Goal: Task Accomplishment & Management: Use online tool/utility

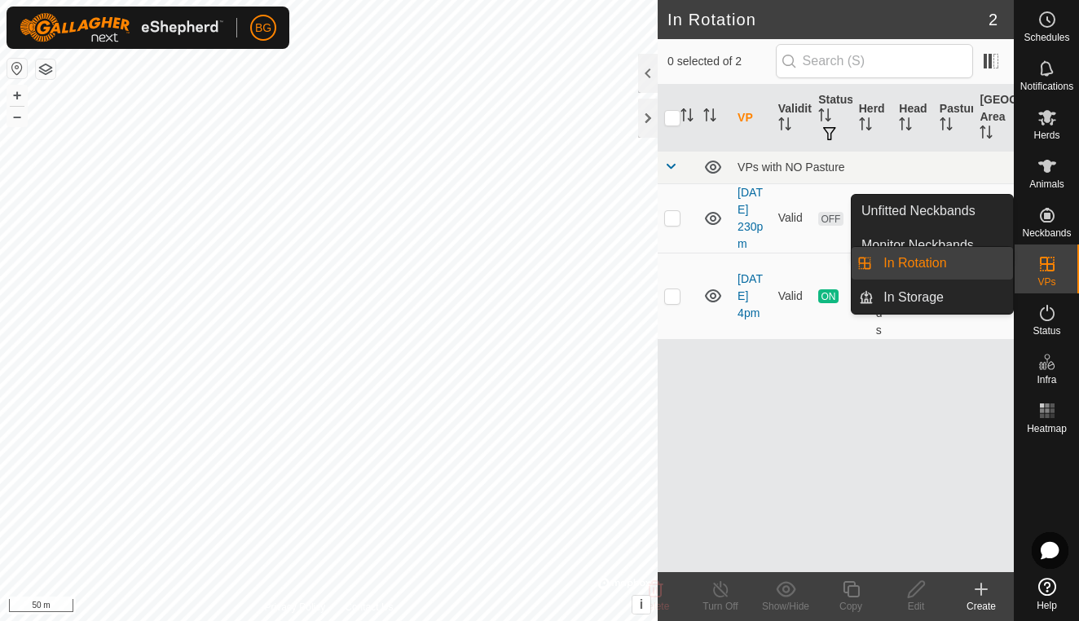
click at [1035, 270] on es-virtualpaddocks-svg-icon at bounding box center [1046, 264] width 29 height 26
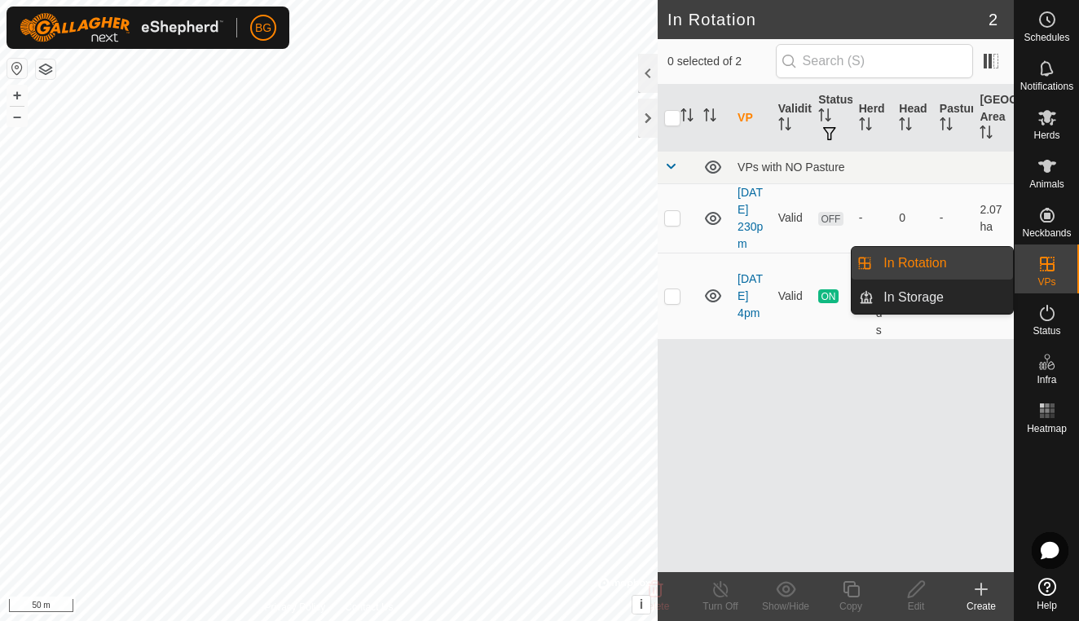
click at [1000, 271] on link "In Rotation" at bounding box center [942, 263] width 139 height 33
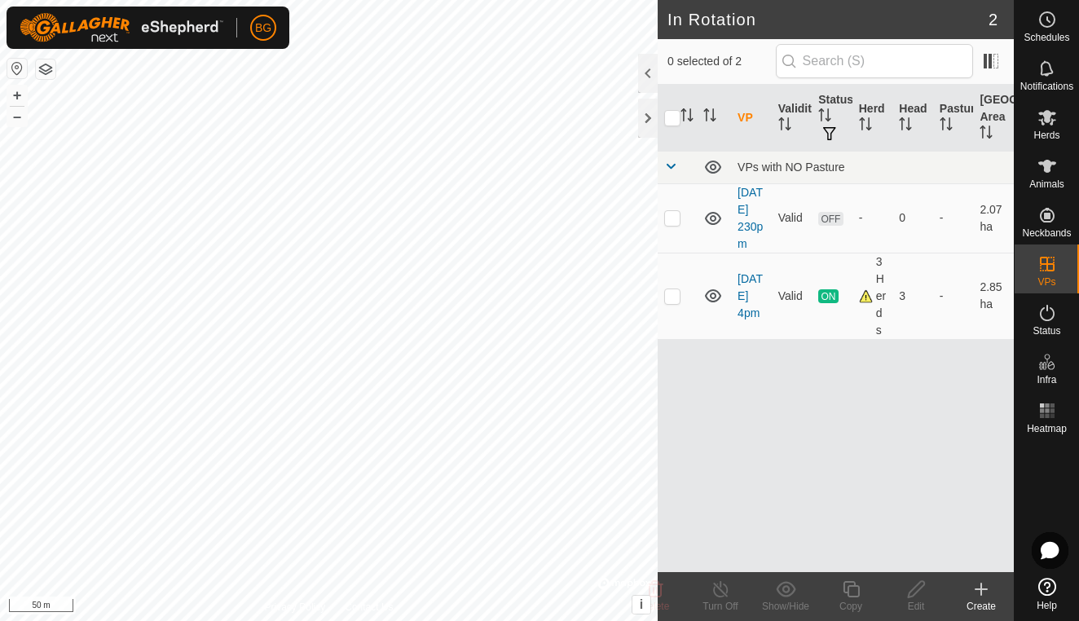
click at [988, 589] on icon at bounding box center [981, 589] width 20 height 20
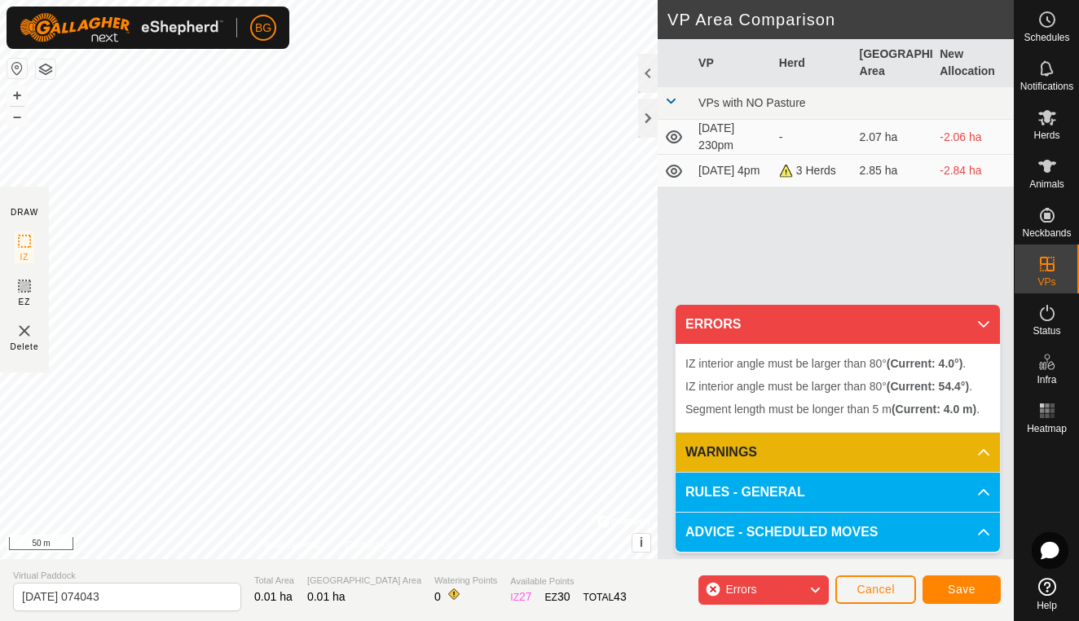
click at [899, 600] on button "Cancel" at bounding box center [875, 589] width 81 height 29
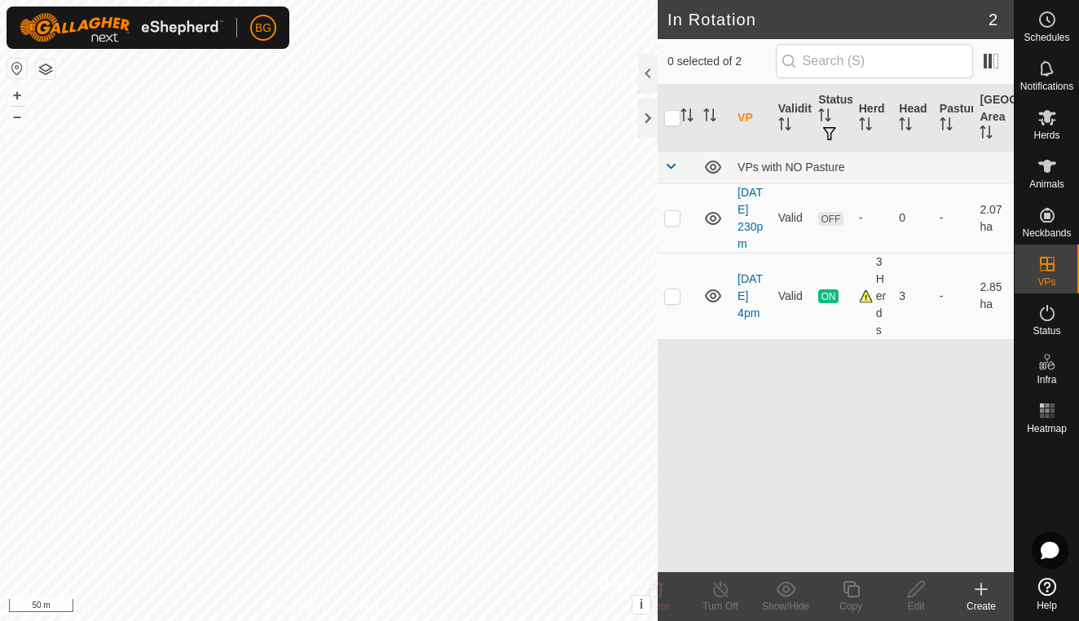
click at [988, 579] on icon at bounding box center [981, 589] width 20 height 20
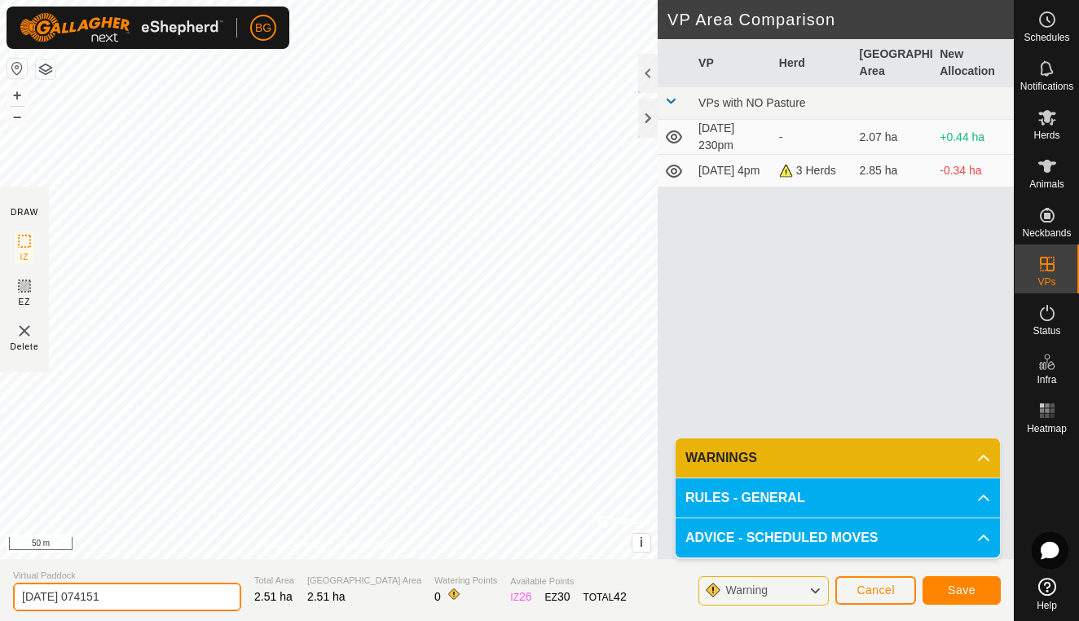
click at [142, 593] on input "[DATE] 074151" at bounding box center [127, 596] width 228 height 29
type input "[DATE] 8 am"
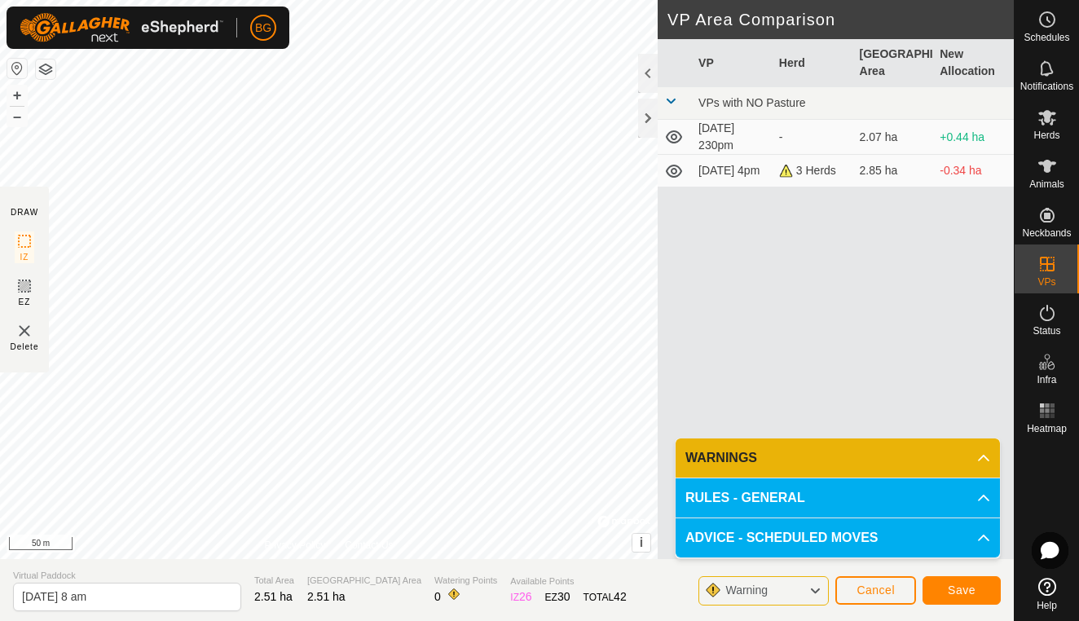
click at [986, 596] on button "Save" at bounding box center [961, 590] width 78 height 29
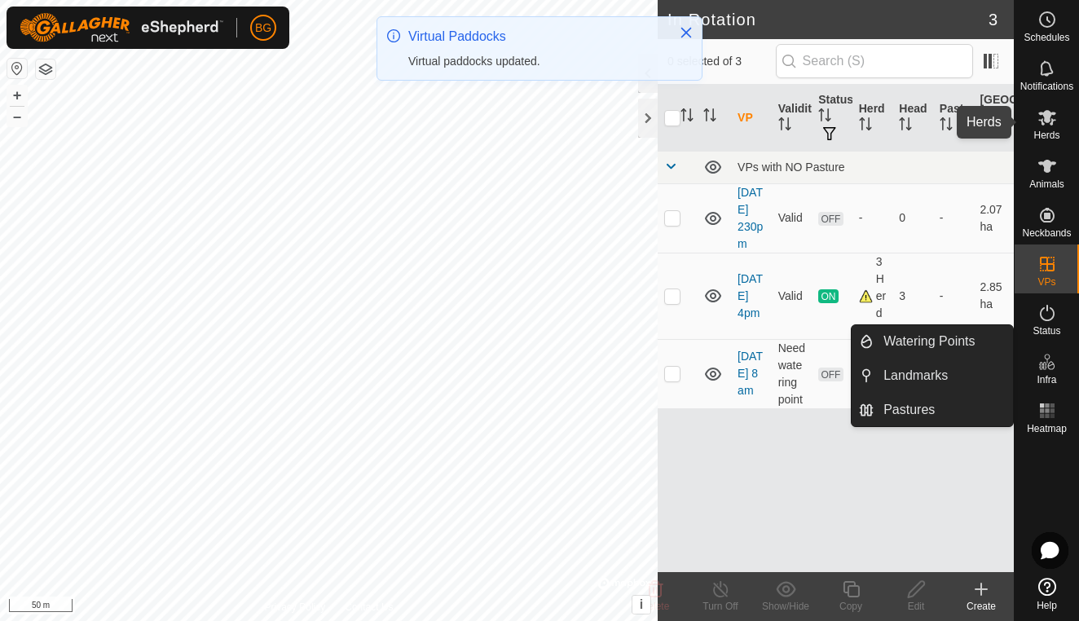
click at [1035, 137] on span "Herds" at bounding box center [1046, 135] width 26 height 10
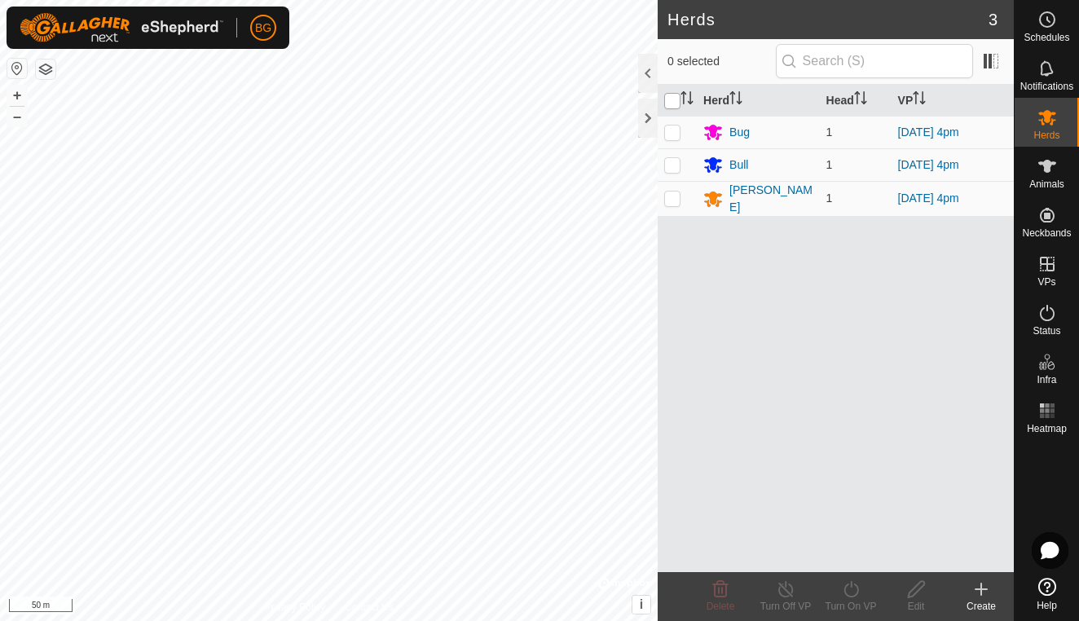
click at [671, 104] on input "checkbox" at bounding box center [672, 101] width 16 height 16
checkbox input "true"
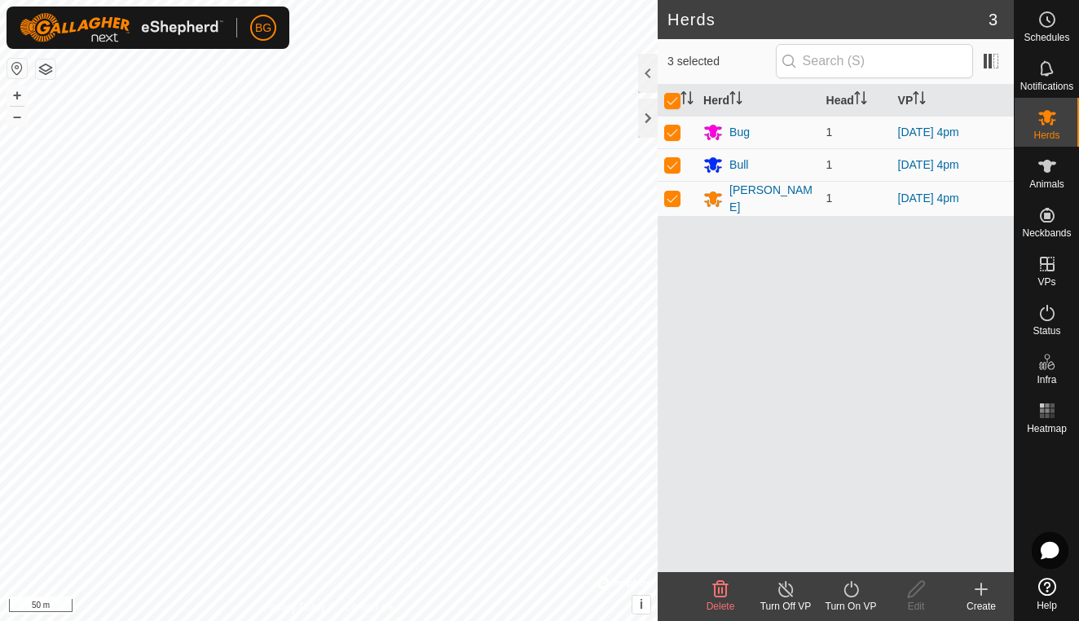
click at [866, 599] on div "Turn On VP" at bounding box center [850, 606] width 65 height 15
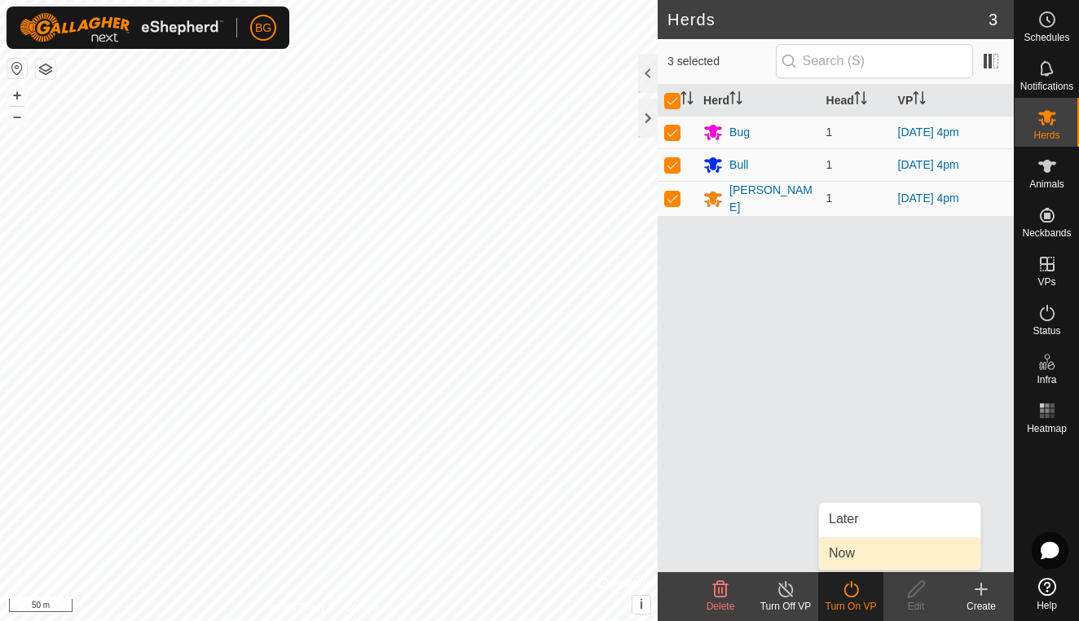
click at [847, 549] on link "Now" at bounding box center [899, 553] width 161 height 33
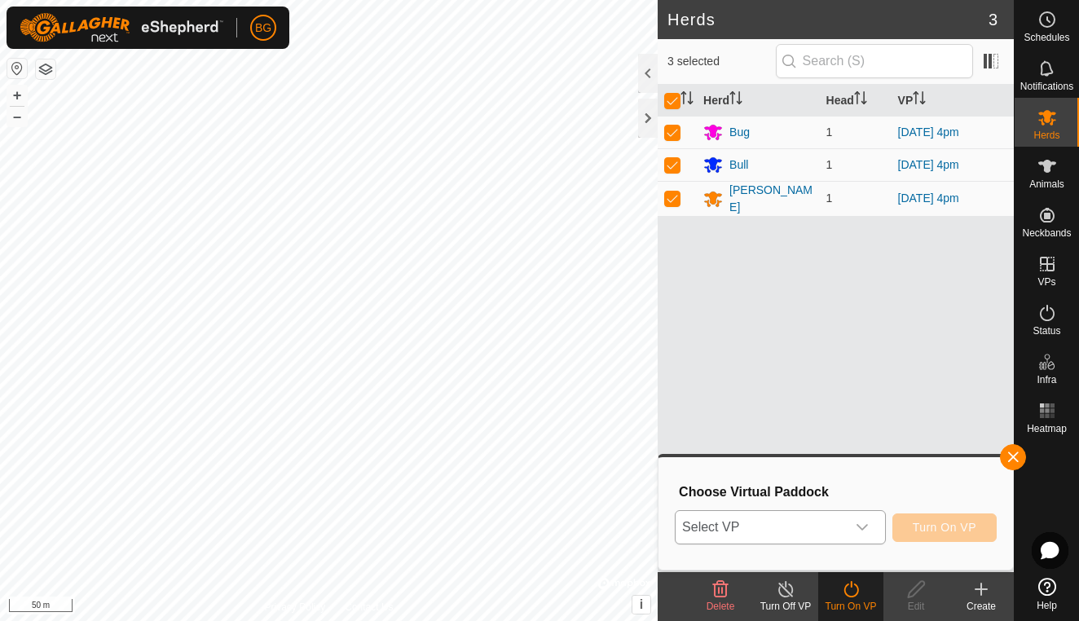
click at [869, 529] on div "dropdown trigger" at bounding box center [862, 527] width 33 height 33
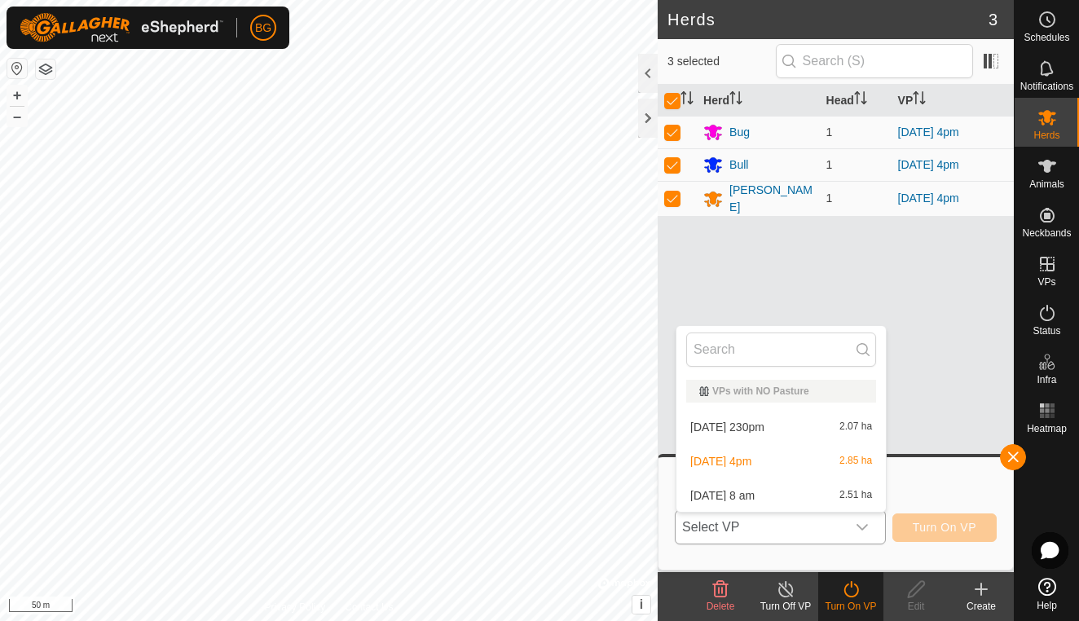
click at [774, 490] on li "[DATE] 8 am 2.51 ha" at bounding box center [780, 495] width 209 height 33
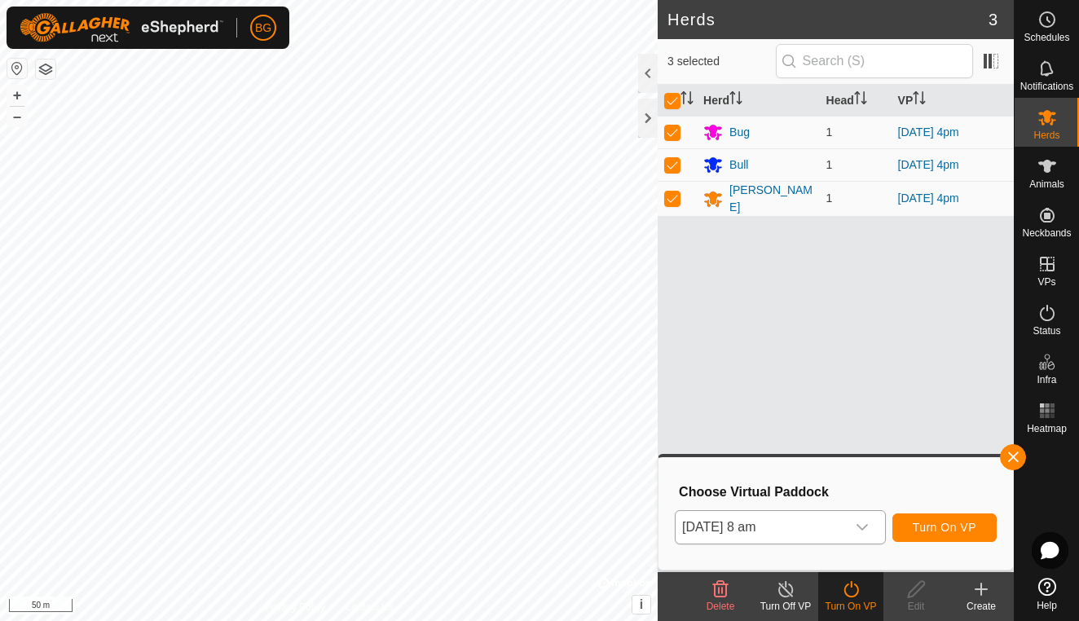
click at [934, 527] on span "Turn On VP" at bounding box center [944, 527] width 64 height 13
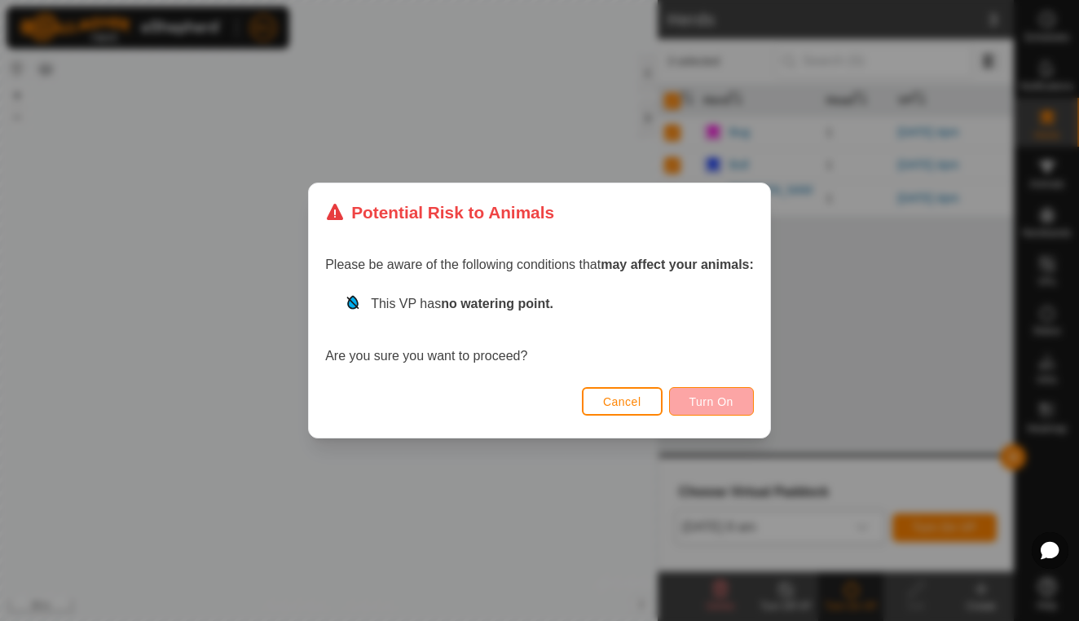
click at [732, 404] on span "Turn On" at bounding box center [711, 401] width 44 height 13
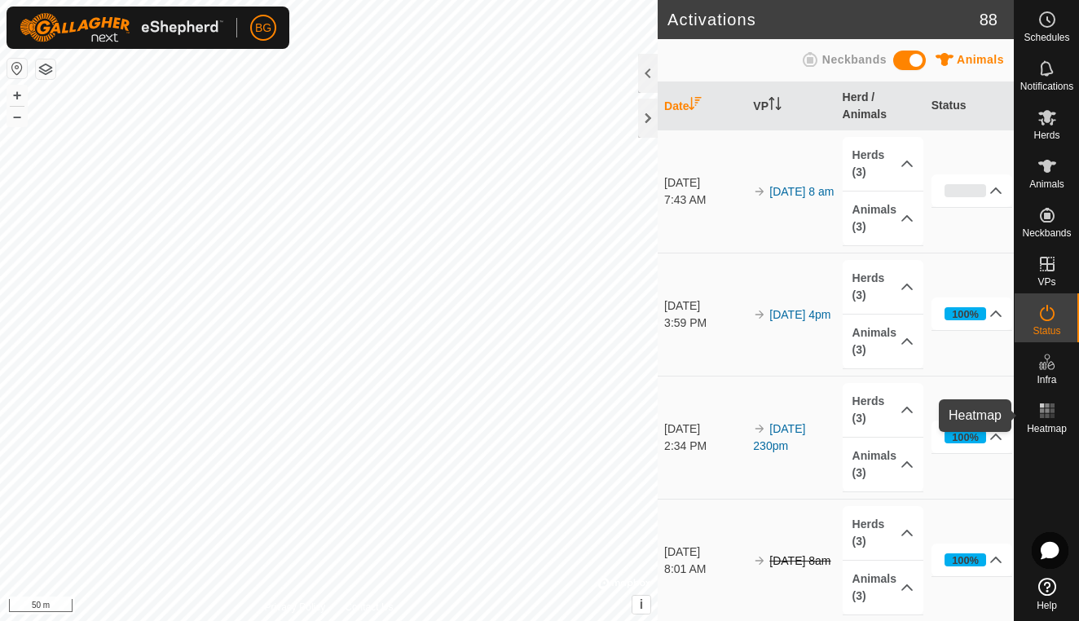
click at [1043, 416] on rect at bounding box center [1041, 416] width 4 height 4
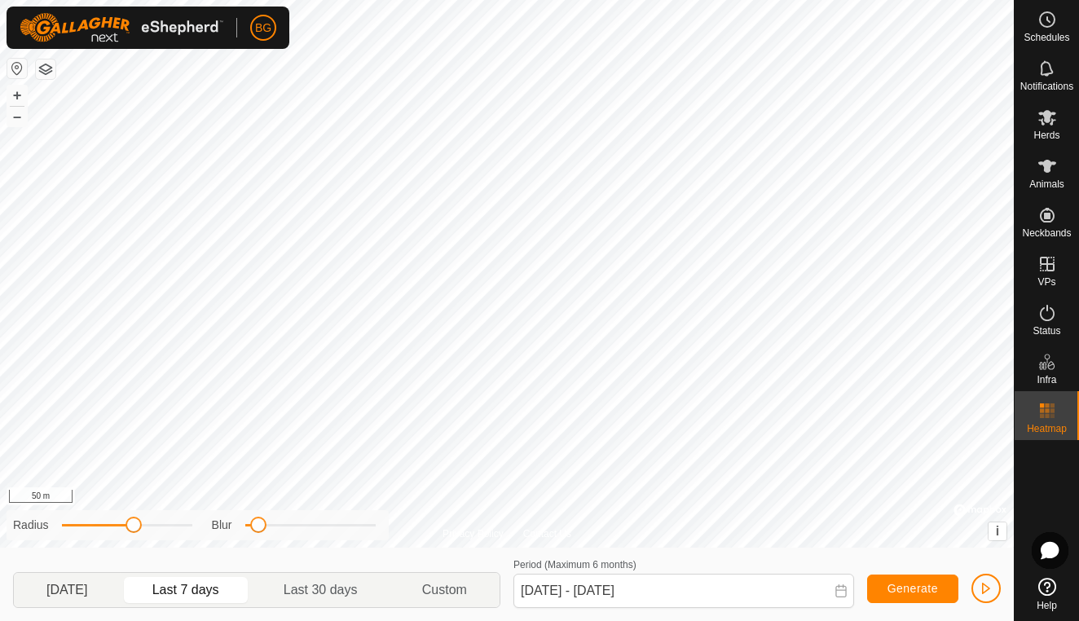
click at [57, 585] on p-togglebutton "[DATE]" at bounding box center [67, 590] width 107 height 34
click at [187, 598] on p-togglebutton "Last 7 days" at bounding box center [186, 590] width 131 height 34
type input "[DATE] - [DATE]"
click at [984, 588] on span "button" at bounding box center [985, 588] width 13 height 13
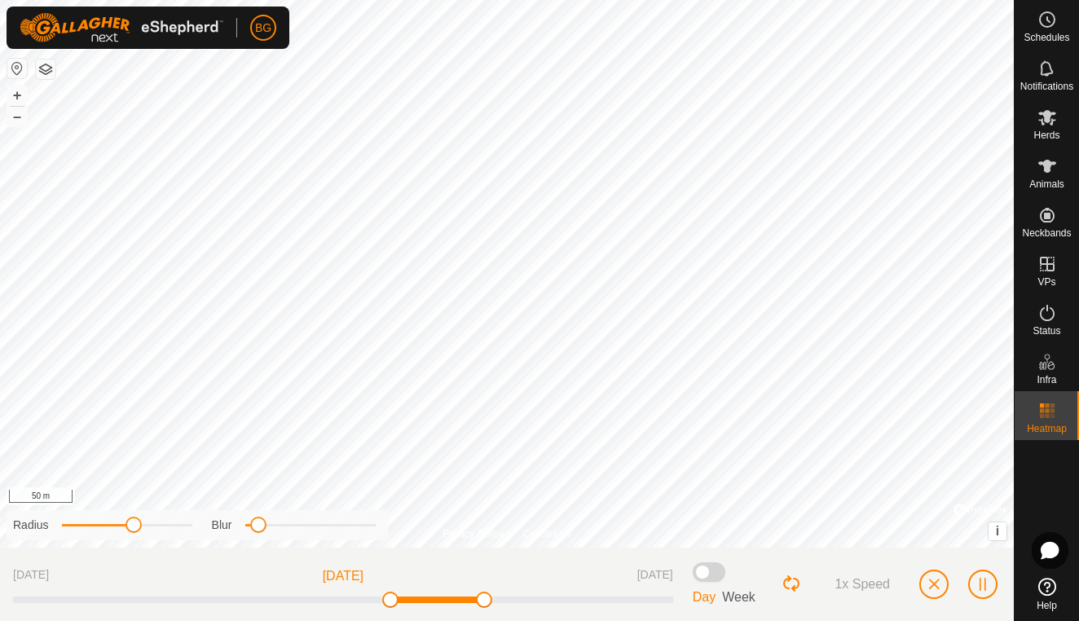
click at [930, 586] on span "button" at bounding box center [933, 584] width 13 height 13
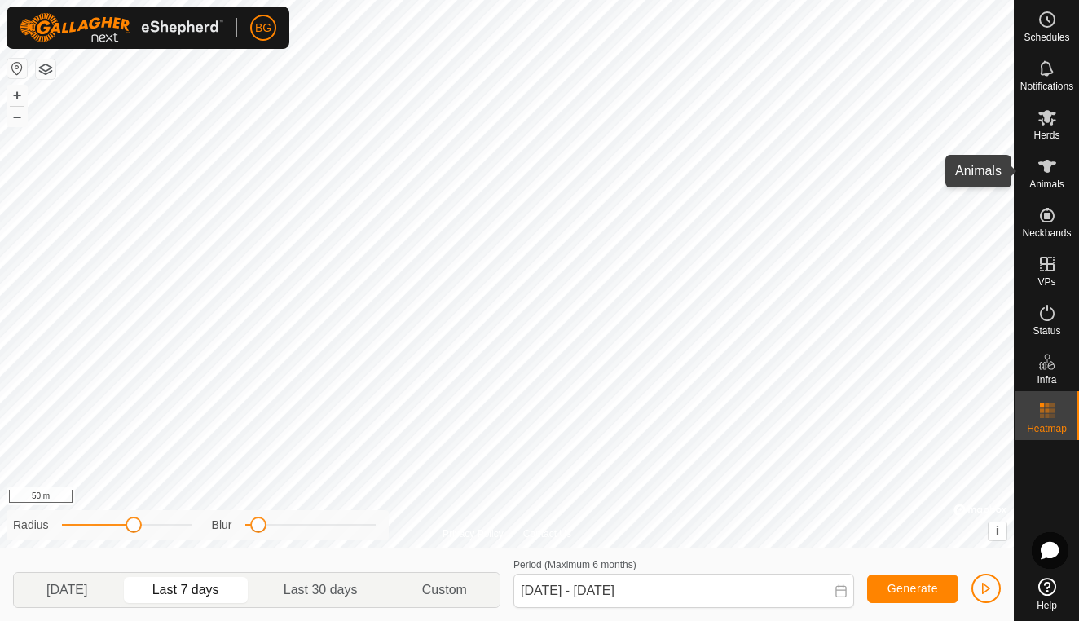
click at [1035, 180] on span "Animals" at bounding box center [1046, 184] width 35 height 10
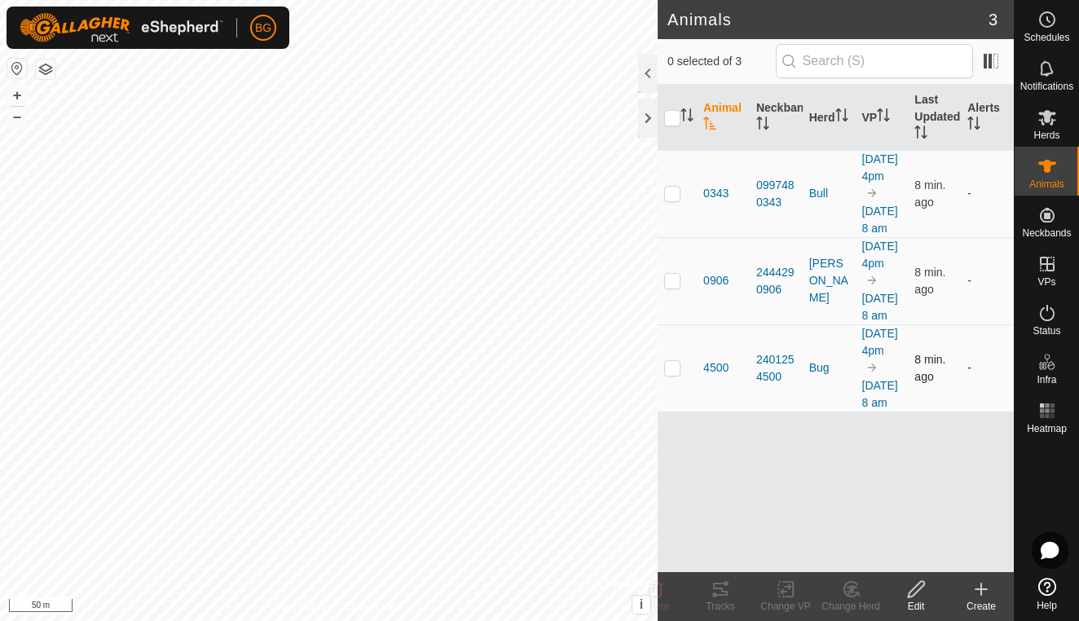
click at [683, 411] on td at bounding box center [676, 367] width 39 height 87
checkbox input "true"
click at [725, 594] on icon at bounding box center [720, 588] width 15 height 13
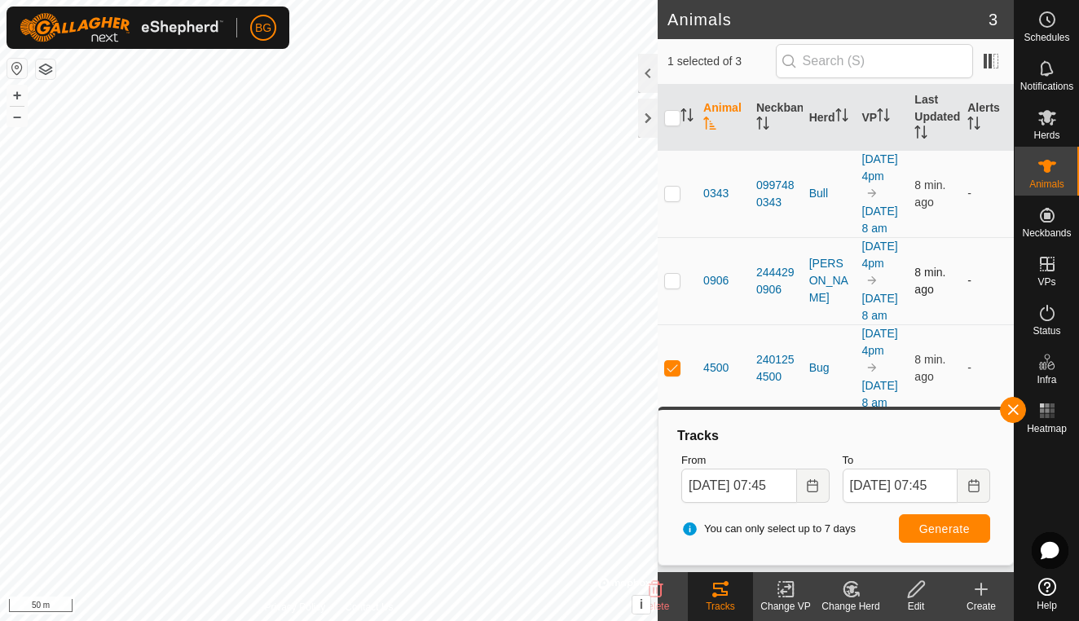
click at [674, 287] on p-checkbox at bounding box center [672, 280] width 16 height 13
checkbox input "true"
drag, startPoint x: 732, startPoint y: 235, endPoint x: 744, endPoint y: 283, distance: 50.4
click at [744, 283] on tbody "0343 0997480343 Bull [DATE] 4pm [DATE] 8 am 8 min. ago - 0906 2444290906 [PERSO…" at bounding box center [835, 280] width 356 height 261
click at [740, 292] on td "0906" at bounding box center [722, 280] width 53 height 87
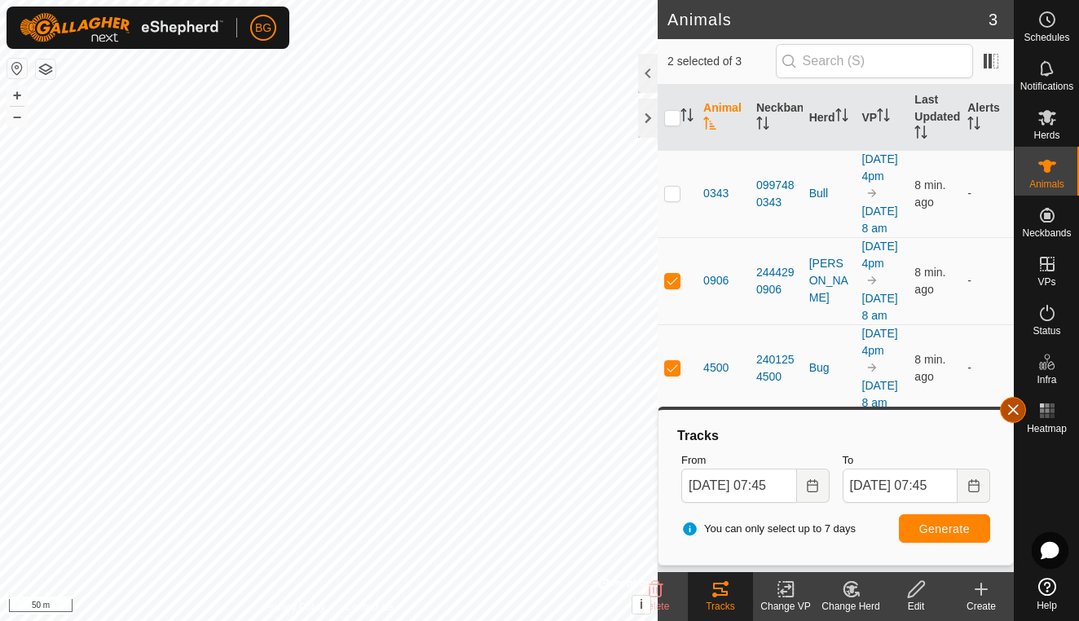
click at [1017, 412] on button "button" at bounding box center [1013, 410] width 26 height 26
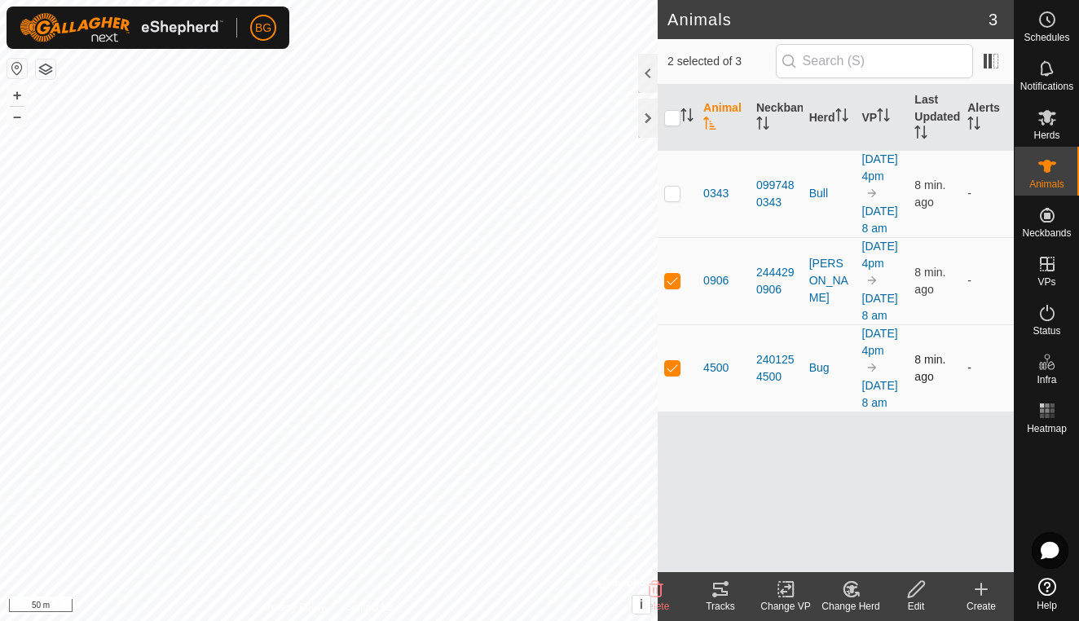
click at [677, 374] on p-checkbox at bounding box center [672, 367] width 16 height 13
checkbox input "false"
click at [713, 587] on icon at bounding box center [720, 588] width 15 height 13
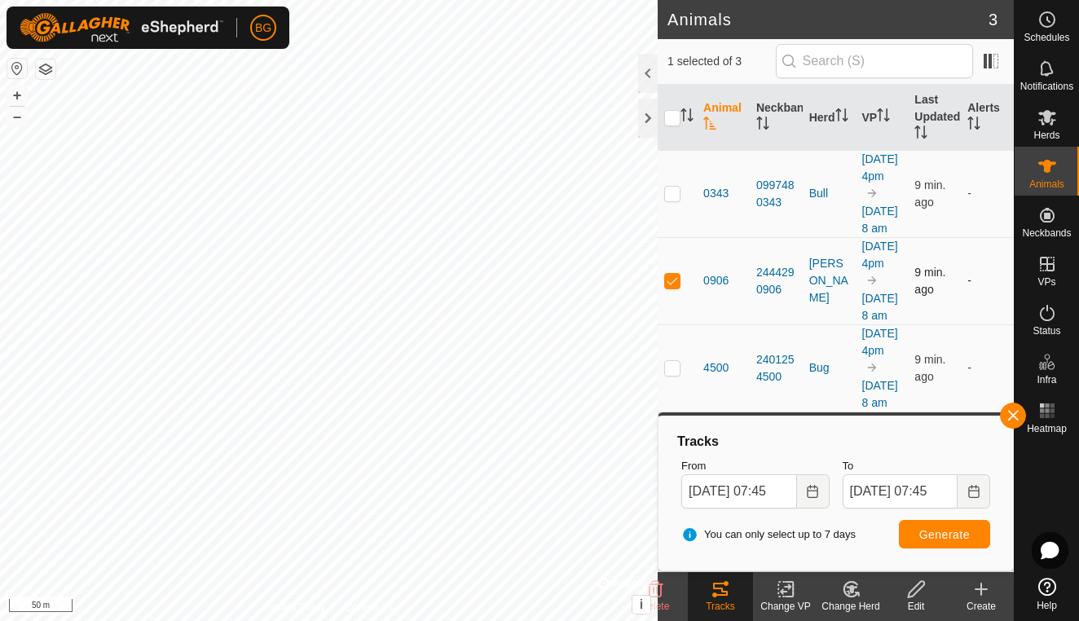
click at [666, 287] on p-checkbox at bounding box center [672, 280] width 16 height 13
checkbox input "false"
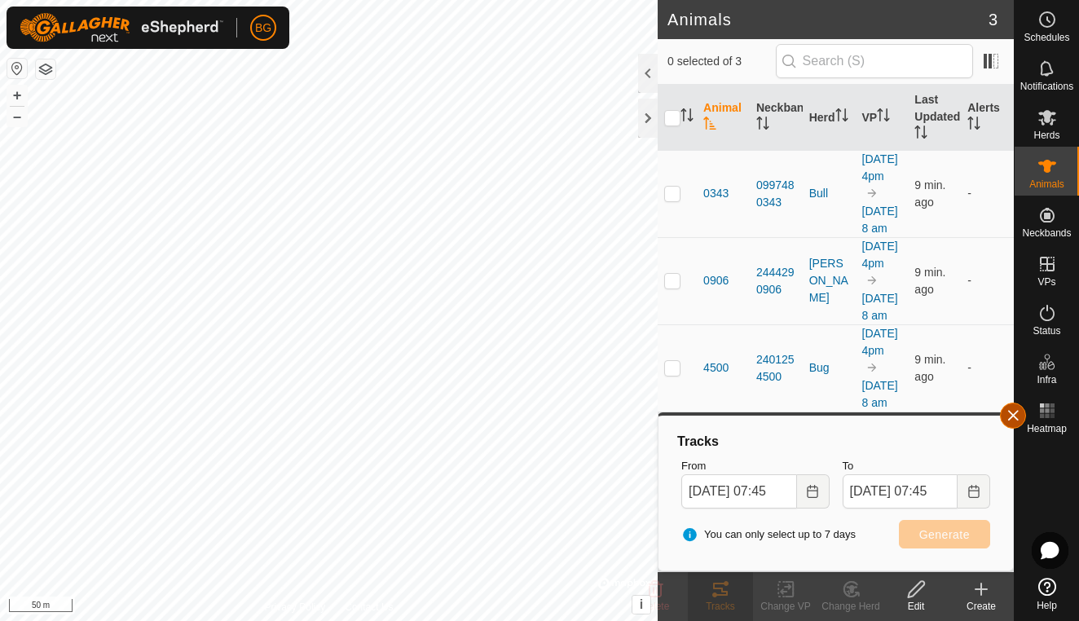
click at [1020, 423] on button "button" at bounding box center [1013, 415] width 26 height 26
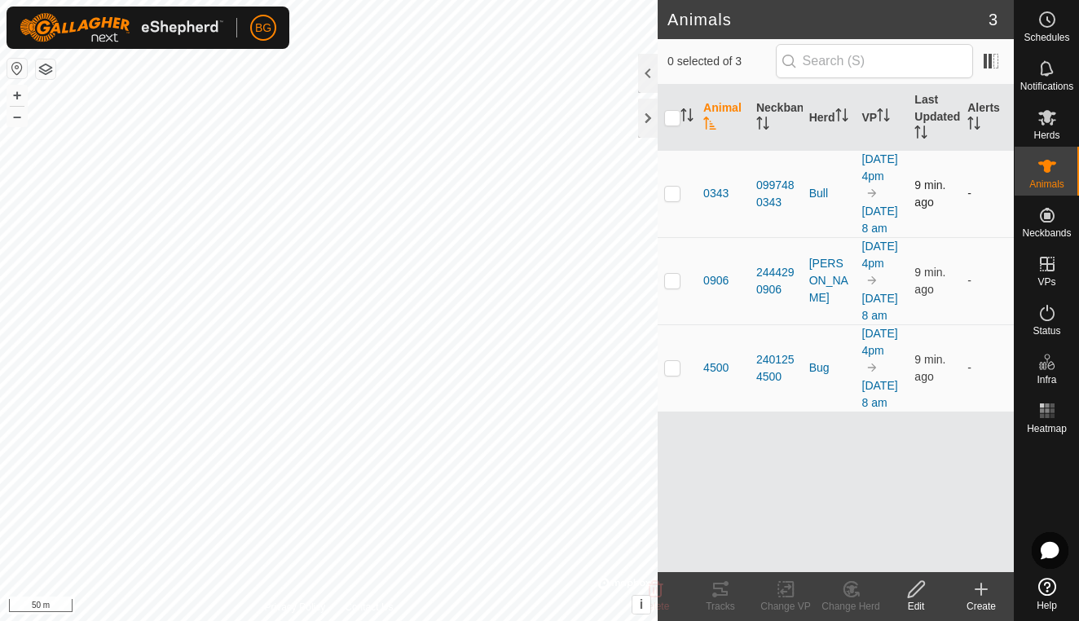
click at [663, 213] on td at bounding box center [676, 193] width 39 height 87
click at [715, 580] on icon at bounding box center [720, 589] width 20 height 20
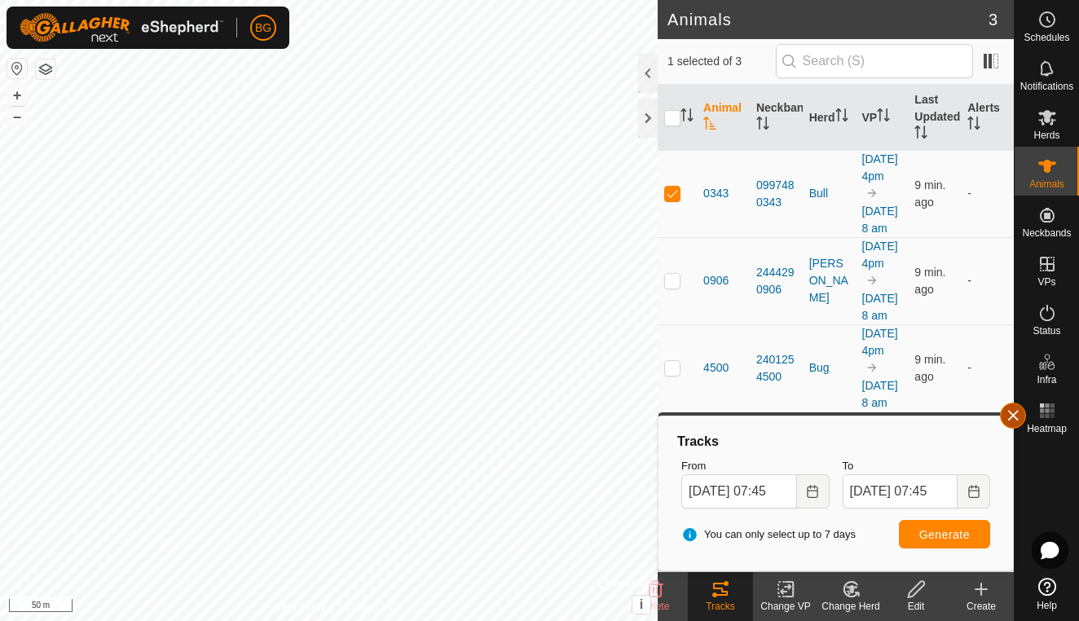
click at [1017, 409] on button "button" at bounding box center [1013, 415] width 26 height 26
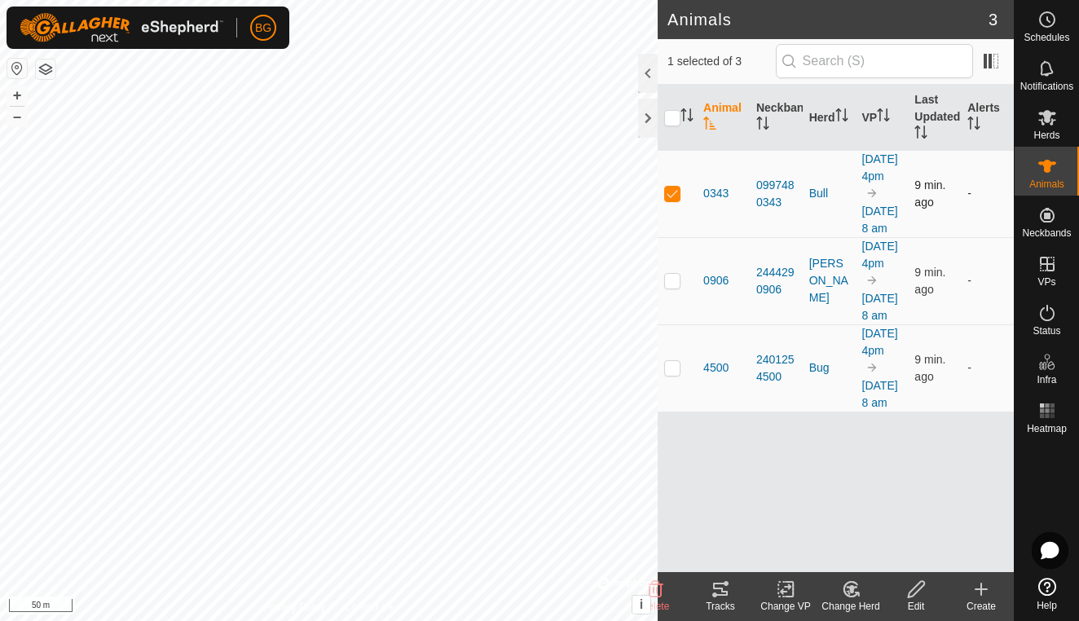
click at [670, 217] on td at bounding box center [676, 193] width 39 height 87
checkbox input "false"
click at [671, 411] on td at bounding box center [676, 367] width 39 height 87
checkbox input "true"
click at [716, 590] on icon at bounding box center [720, 589] width 20 height 20
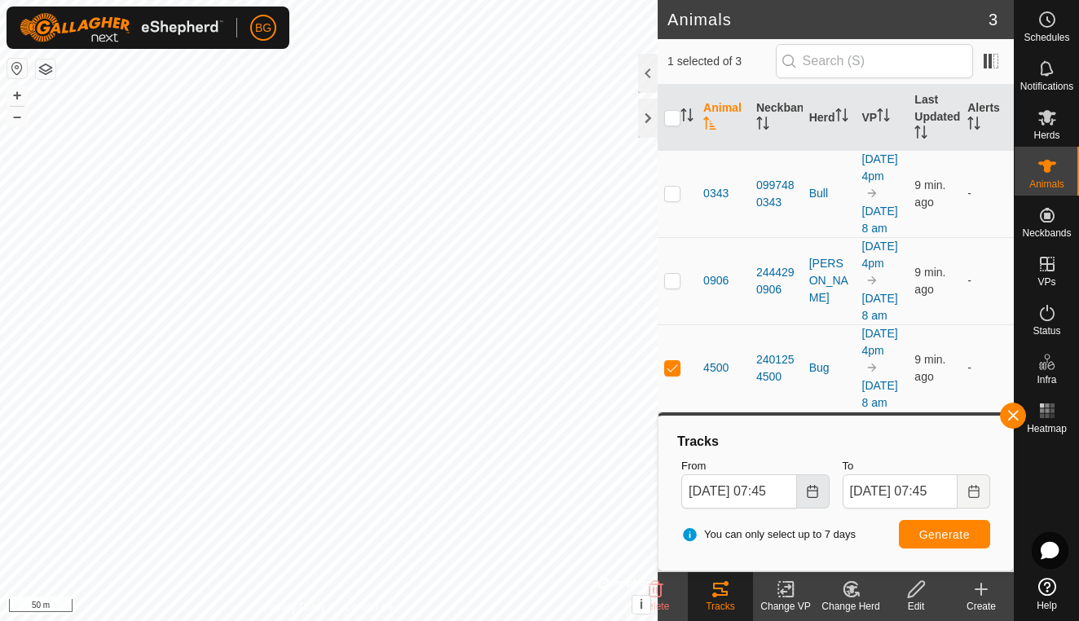
click at [810, 488] on icon "Choose Date" at bounding box center [812, 491] width 13 height 13
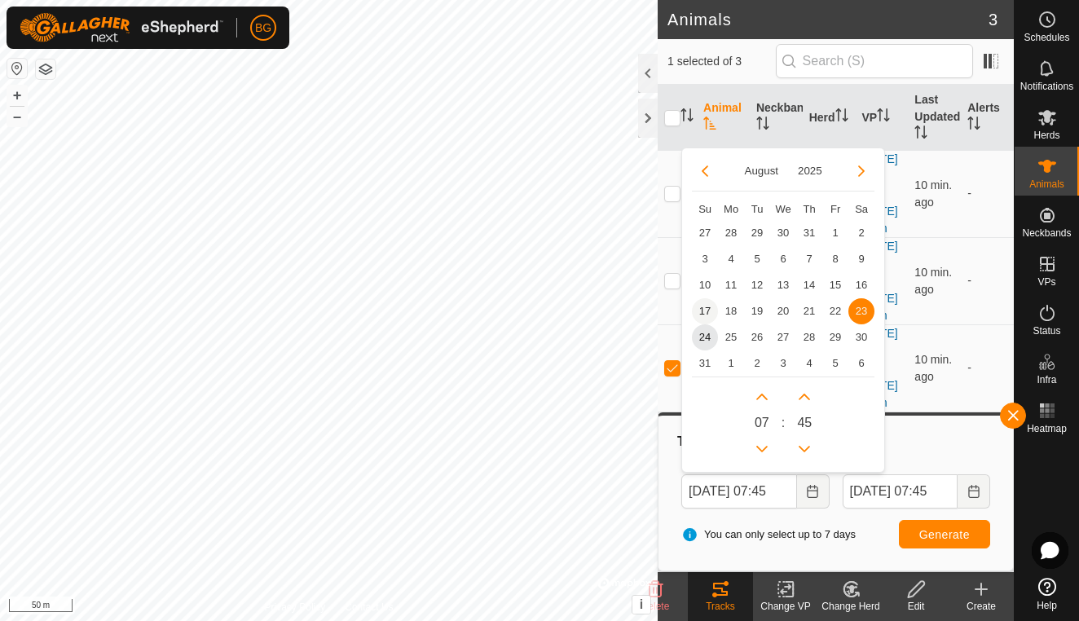
click at [708, 305] on span "17" at bounding box center [705, 311] width 26 height 26
type input "[DATE] 07:45"
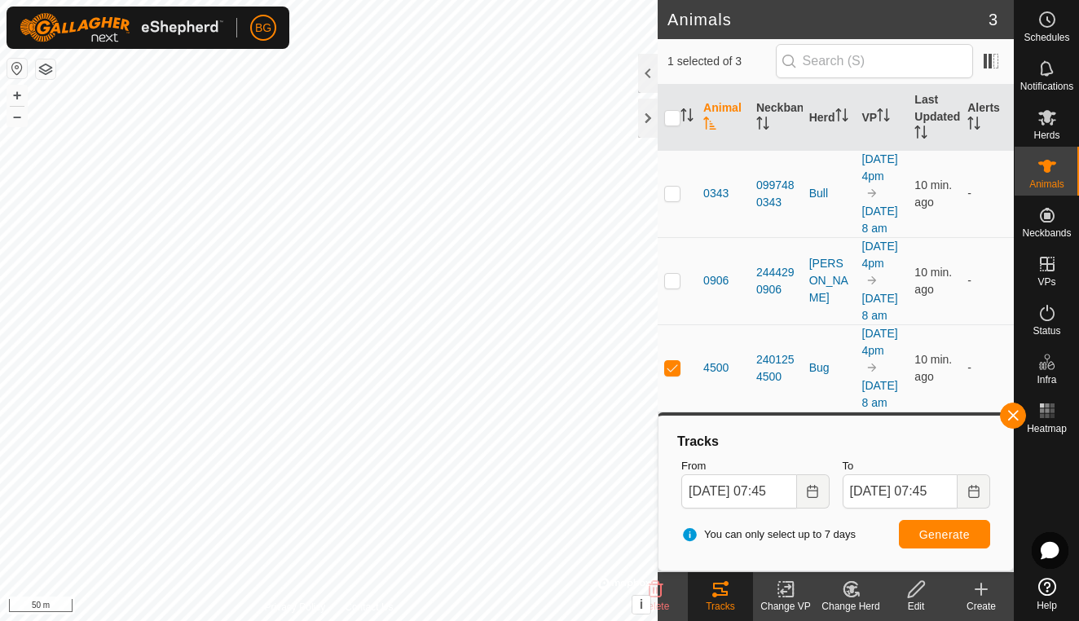
click at [948, 538] on span "Generate" at bounding box center [944, 534] width 51 height 13
click at [12, 90] on button "+" at bounding box center [17, 96] width 20 height 20
click at [1016, 418] on button "button" at bounding box center [1013, 415] width 26 height 26
